Goal: Task Accomplishment & Management: Use online tool/utility

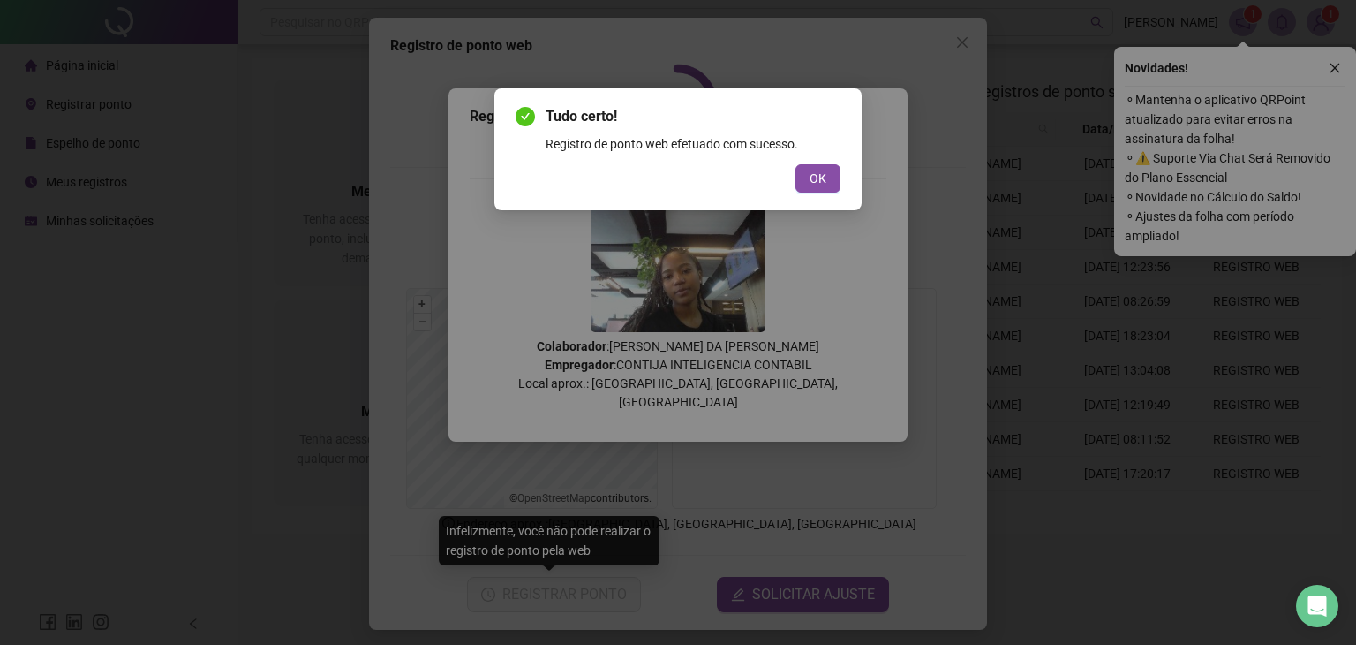
click at [816, 194] on div "Tudo certo! Registro de ponto web efetuado com sucesso. OK" at bounding box center [678, 149] width 367 height 122
click at [826, 192] on button "OK" at bounding box center [818, 178] width 45 height 28
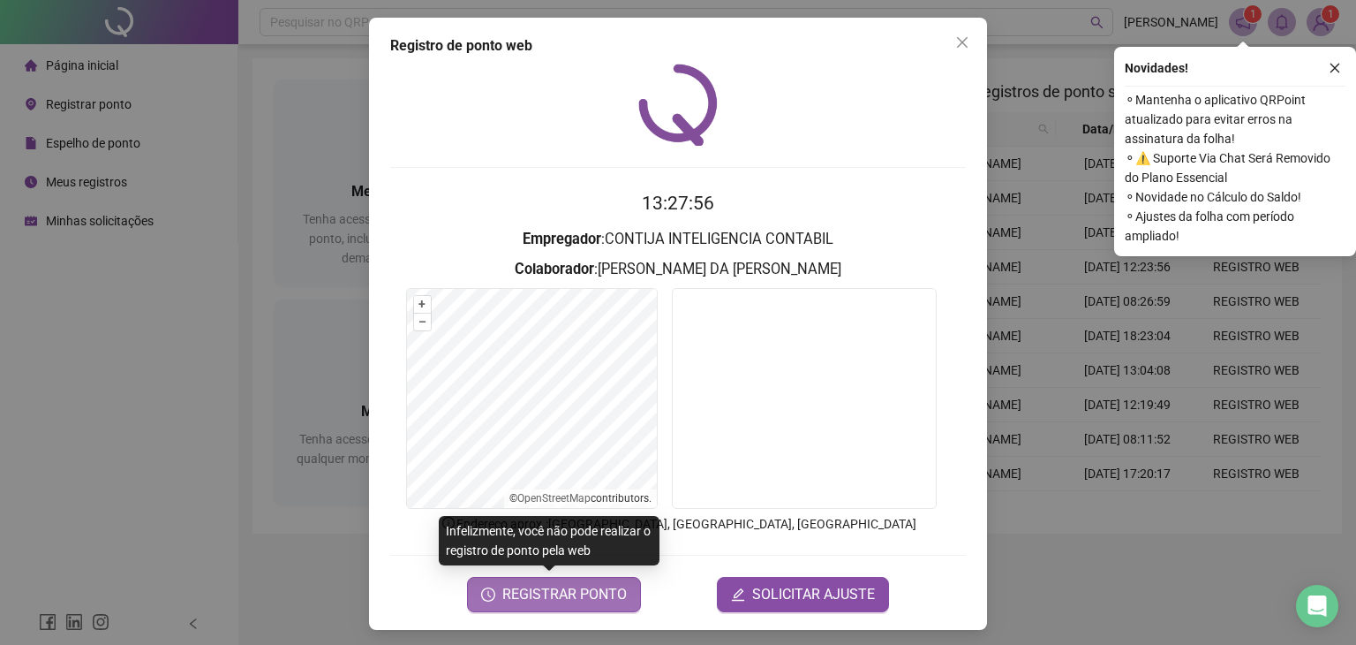
click at [585, 593] on span "REGISTRAR PONTO" at bounding box center [564, 594] width 125 height 21
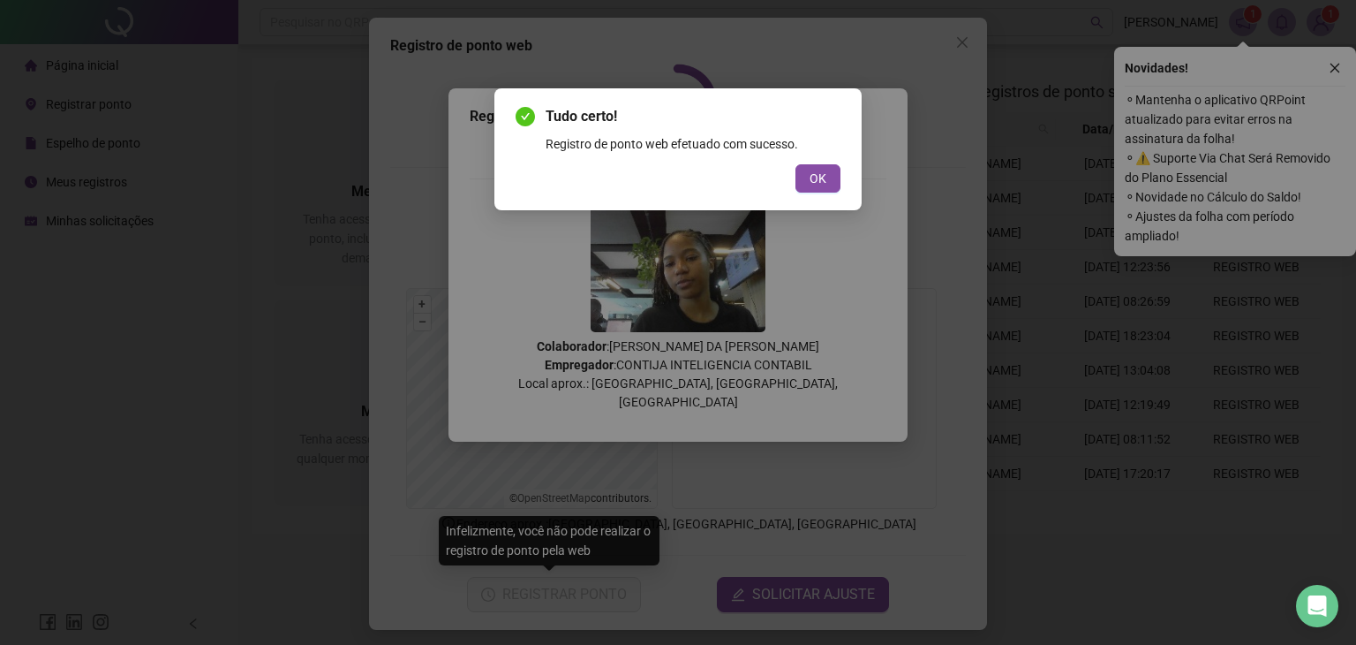
drag, startPoint x: 823, startPoint y: 188, endPoint x: 838, endPoint y: 158, distance: 33.6
click at [823, 188] on button "OK" at bounding box center [818, 178] width 45 height 28
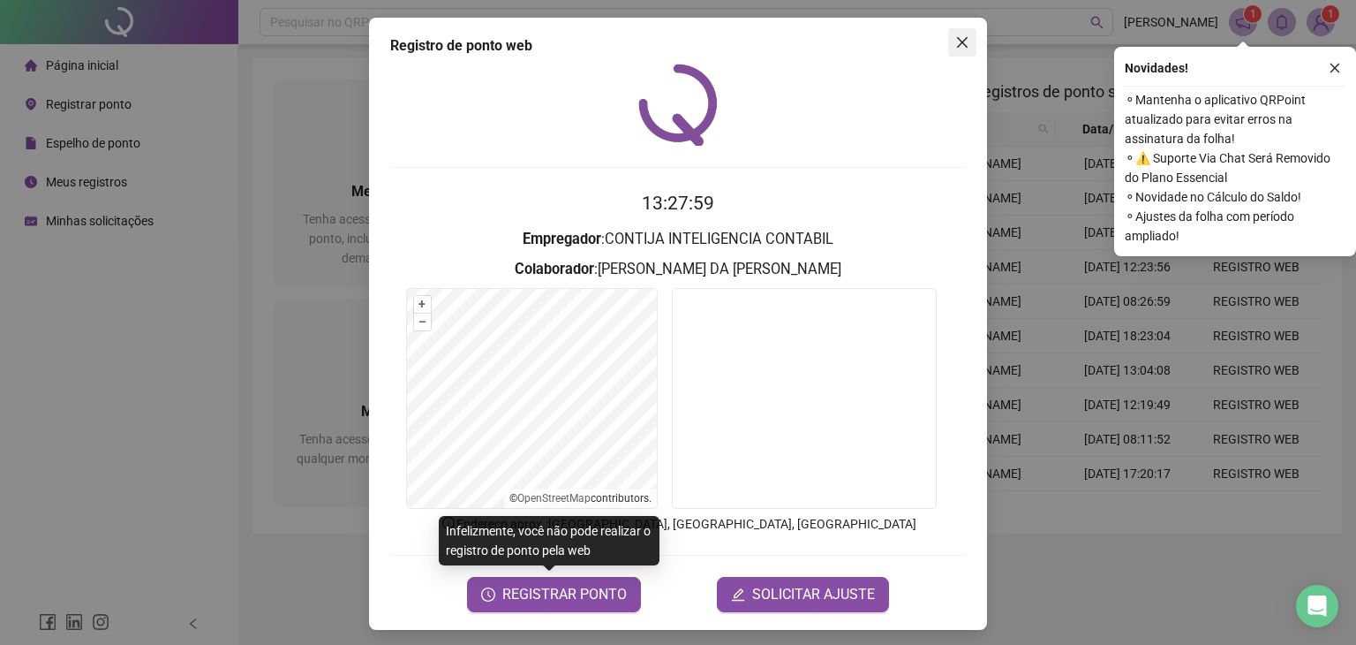
click at [961, 37] on icon "close" at bounding box center [962, 42] width 14 height 14
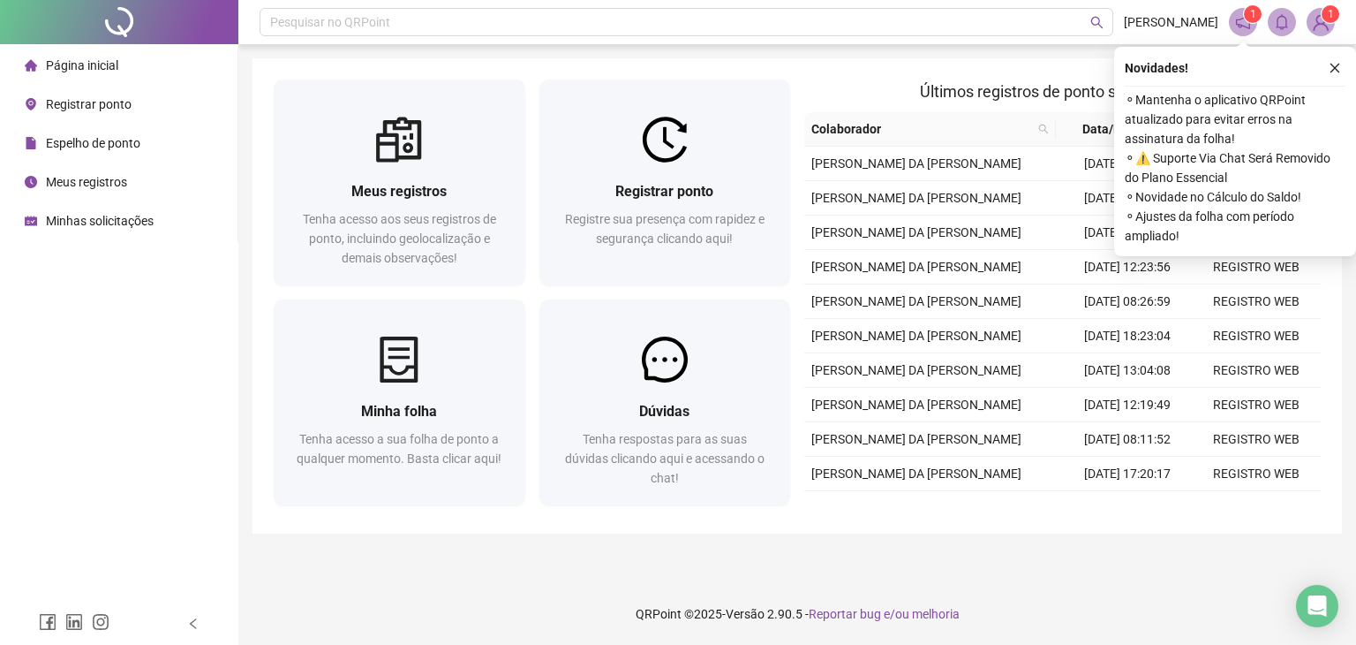
drag, startPoint x: 67, startPoint y: 129, endPoint x: 64, endPoint y: 589, distance: 460.1
click at [67, 129] on div "Espelho de ponto" at bounding box center [83, 142] width 116 height 35
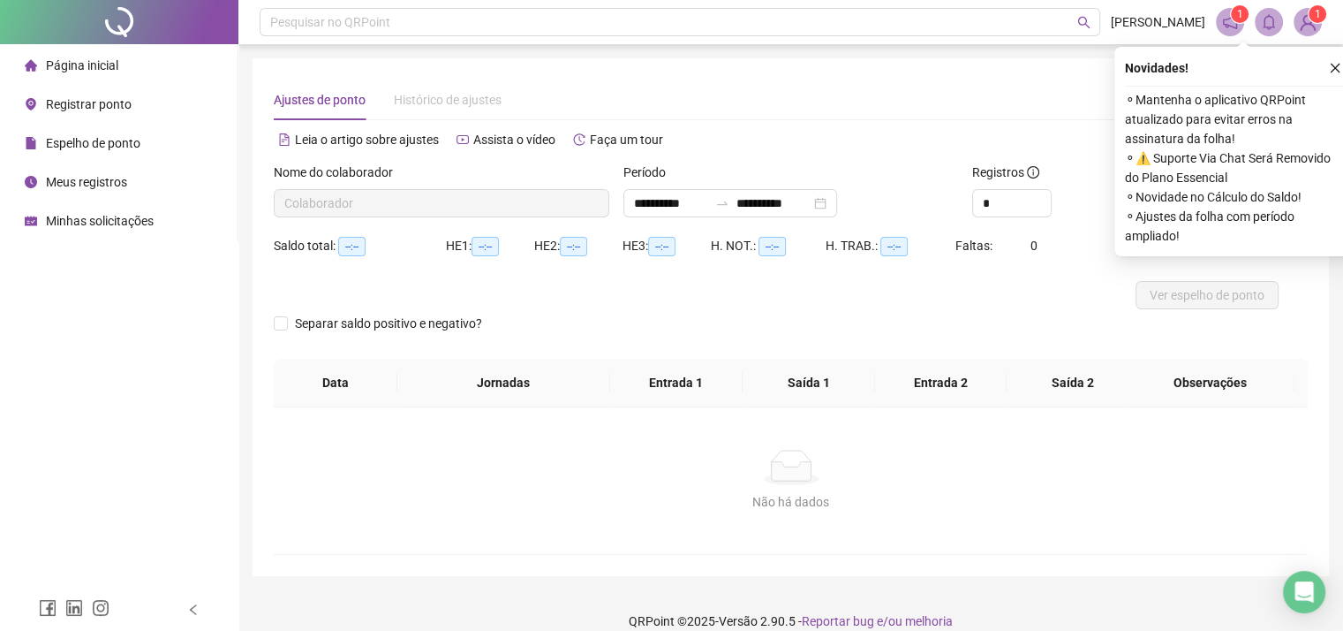
type input "**********"
click at [102, 147] on span "Espelho de ponto" at bounding box center [93, 143] width 94 height 14
click at [144, 193] on li "Meus registros" at bounding box center [119, 181] width 230 height 35
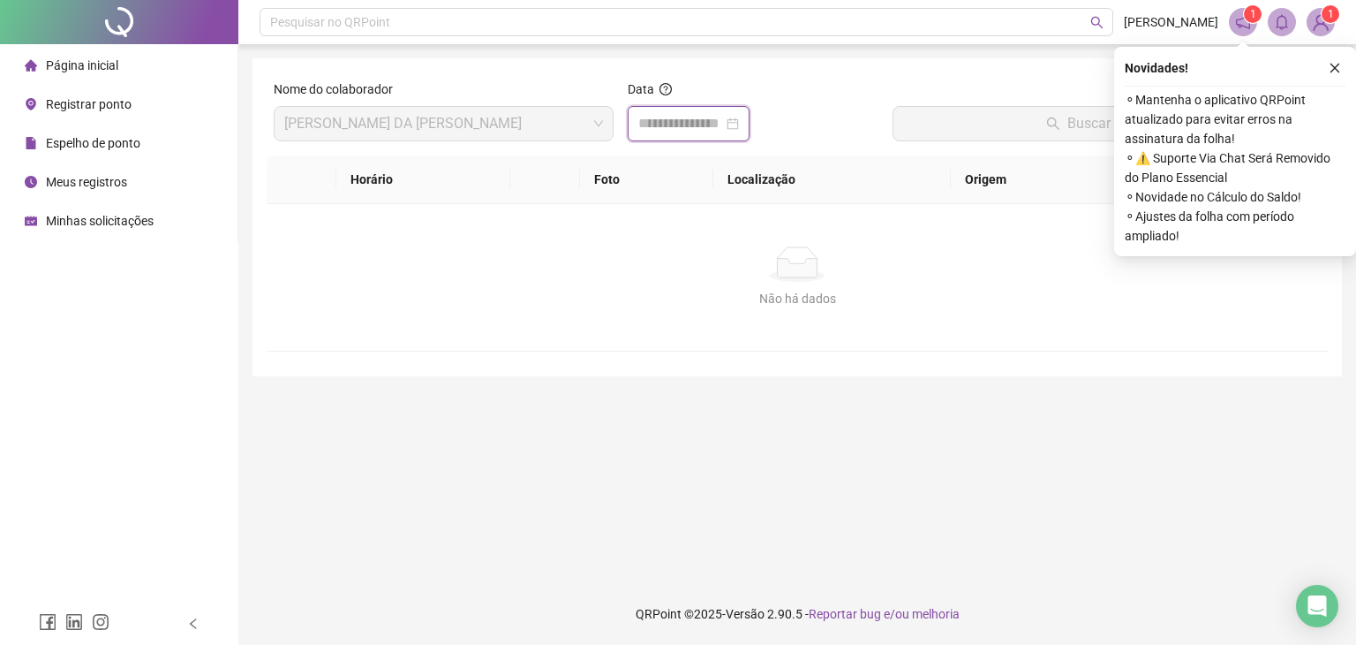
click at [706, 132] on input at bounding box center [680, 123] width 85 height 21
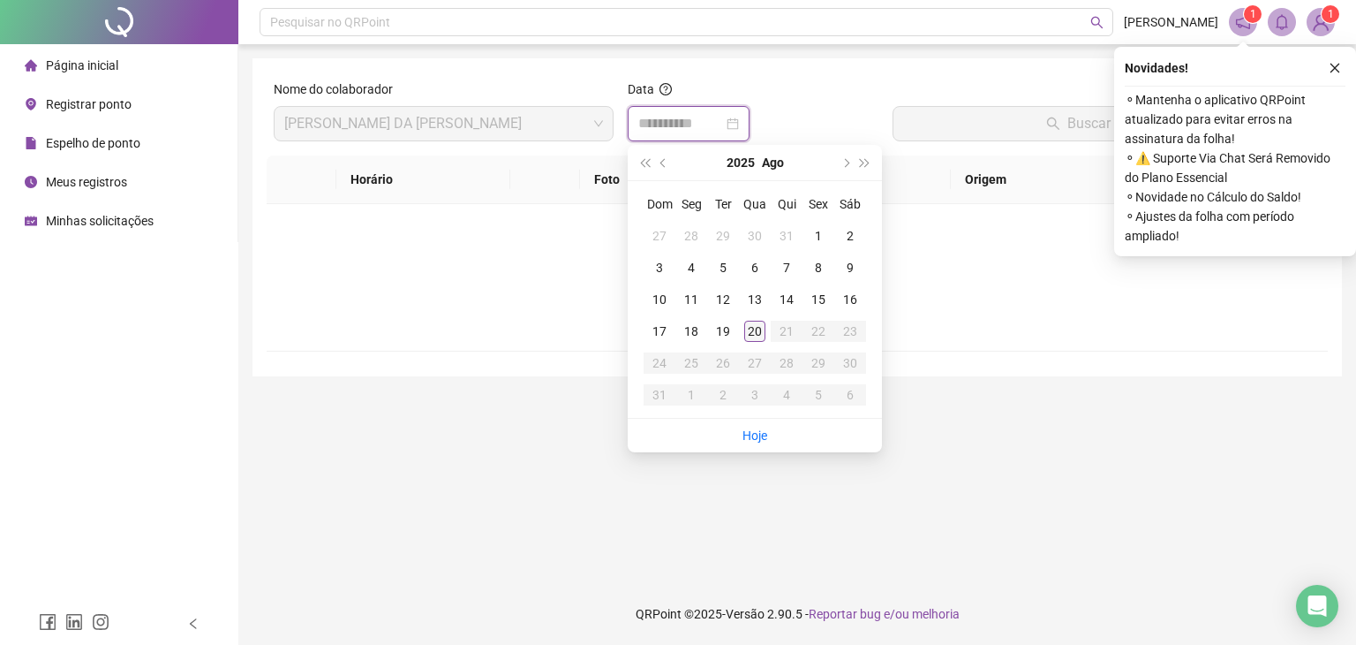
type input "**********"
click at [760, 330] on div "20" at bounding box center [754, 331] width 21 height 21
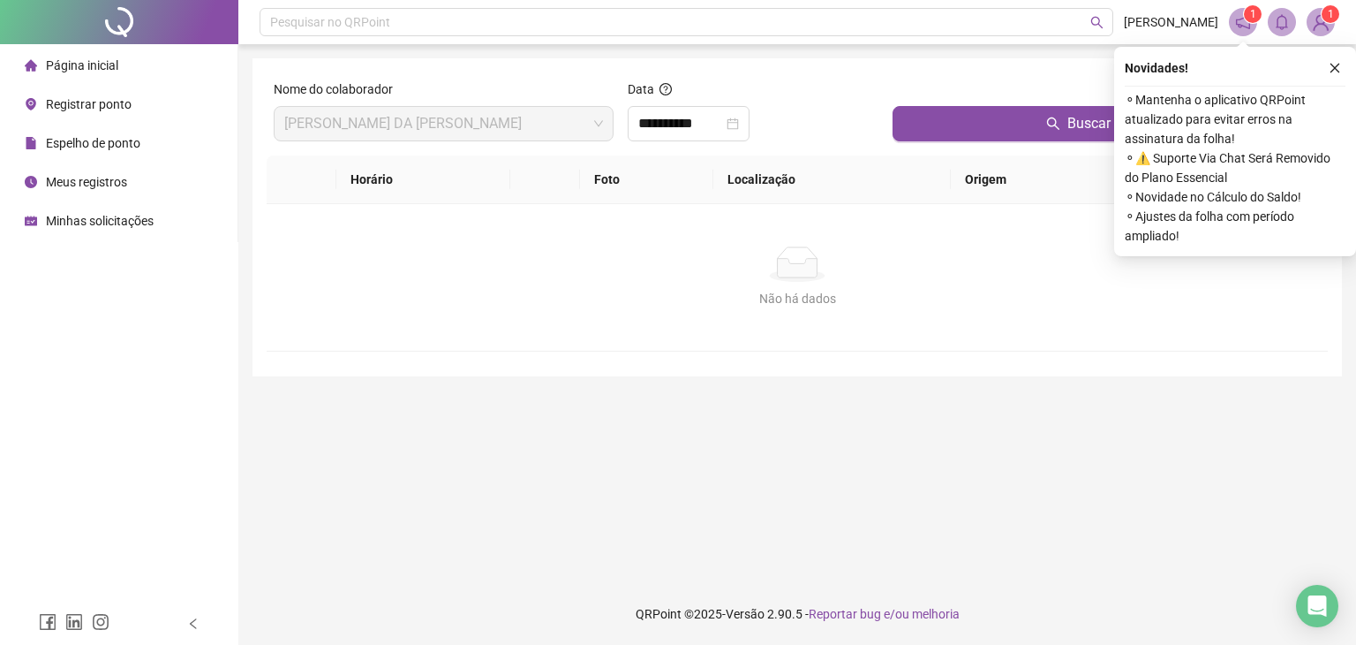
click at [1338, 67] on icon "close" at bounding box center [1335, 68] width 12 height 12
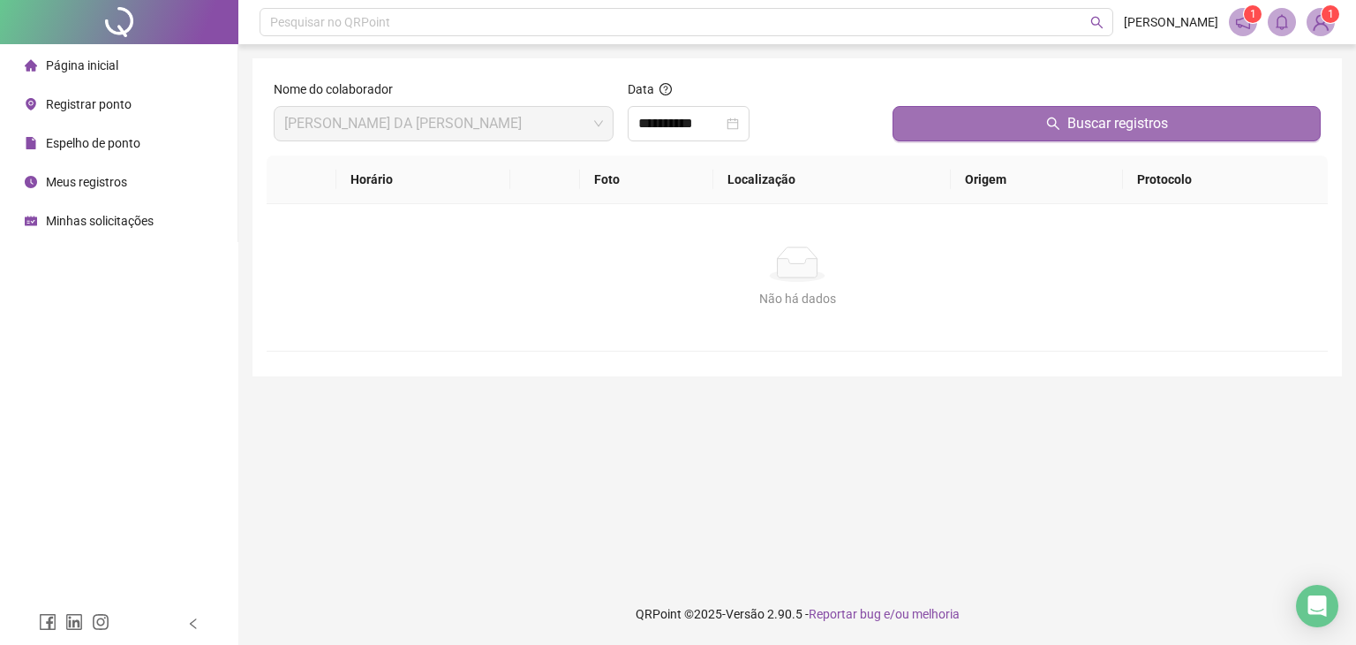
click at [1121, 118] on span "Buscar registros" at bounding box center [1118, 123] width 101 height 21
